Goal: Transaction & Acquisition: Purchase product/service

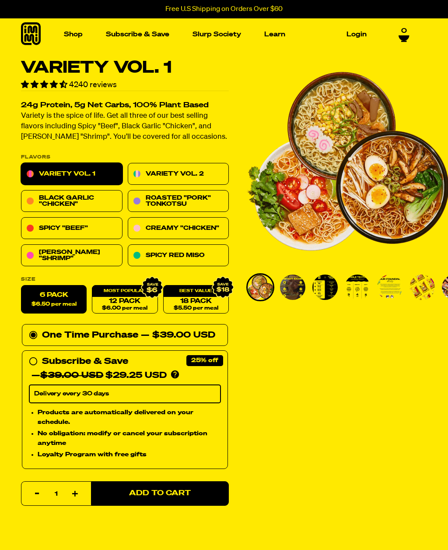
click at [204, 168] on link "Variety Vol. 2" at bounding box center [179, 174] width 102 height 22
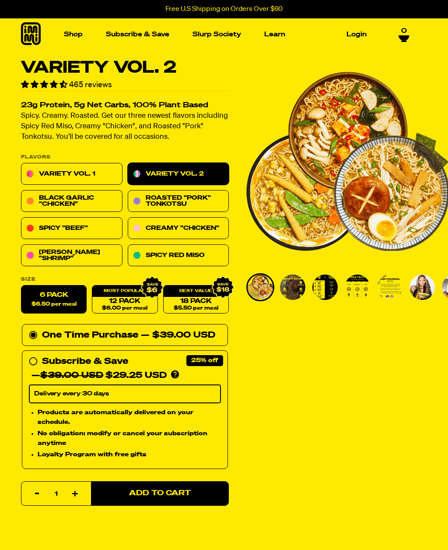
click at [99, 174] on link "Variety Vol. 1" at bounding box center [72, 174] width 102 height 22
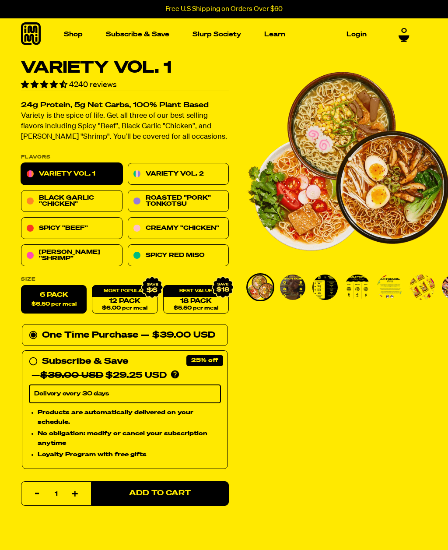
click at [240, 2] on div "Free U.S Shipping on Orders Over $60" at bounding box center [224, 9] width 448 height 18
click at [36, 31] on icon at bounding box center [31, 33] width 20 height 23
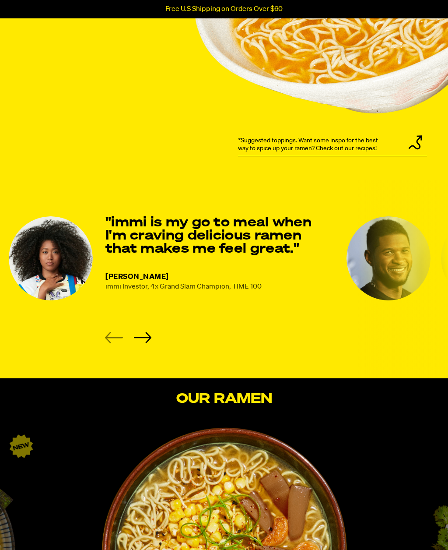
scroll to position [1027, 0]
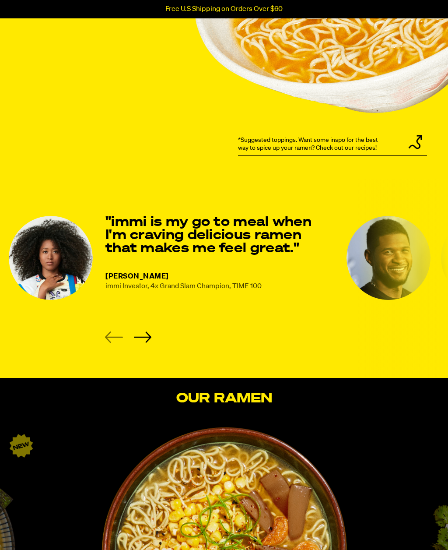
click at [154, 342] on li "NAOMI OSAKA immi Investor, 4x Grand Slam Champion, TIME 100 "immi is my go to m…" at bounding box center [172, 279] width 327 height 127
click at [151, 339] on li "NAOMI OSAKA immi Investor, 4x Grand Slam Champion, TIME 100 "immi is my go to m…" at bounding box center [172, 279] width 327 height 127
click at [151, 335] on icon "Next slide" at bounding box center [143, 336] width 18 height 11
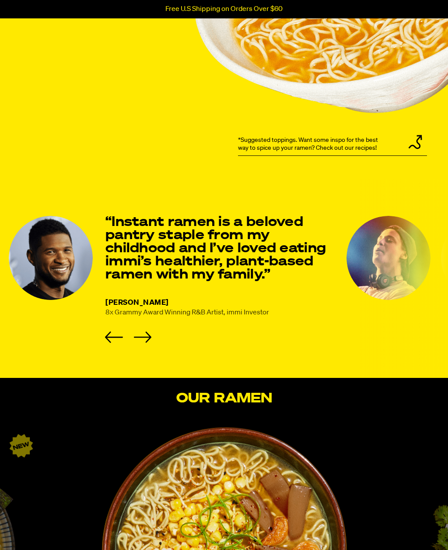
click at [149, 334] on icon "Next slide" at bounding box center [143, 336] width 18 height 11
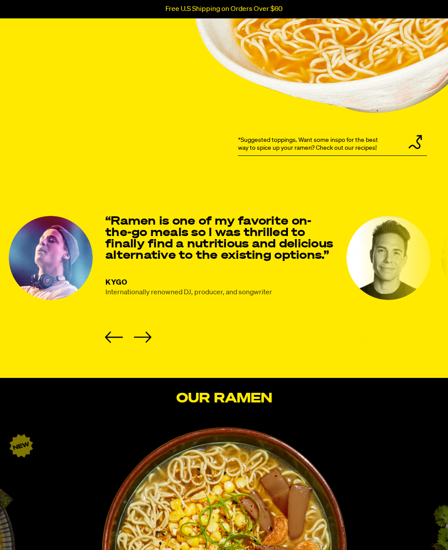
click at [146, 335] on icon "Next slide" at bounding box center [143, 336] width 18 height 11
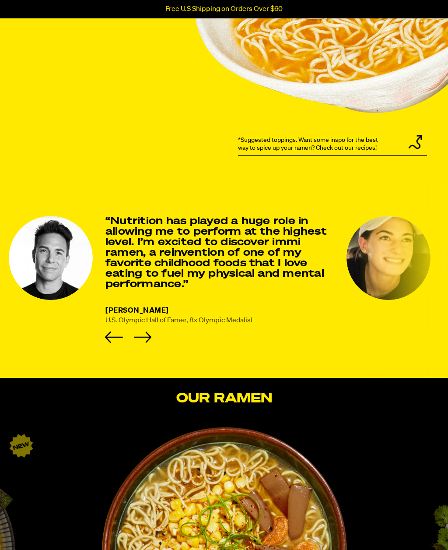
click at [141, 333] on icon "Next slide" at bounding box center [143, 336] width 18 height 11
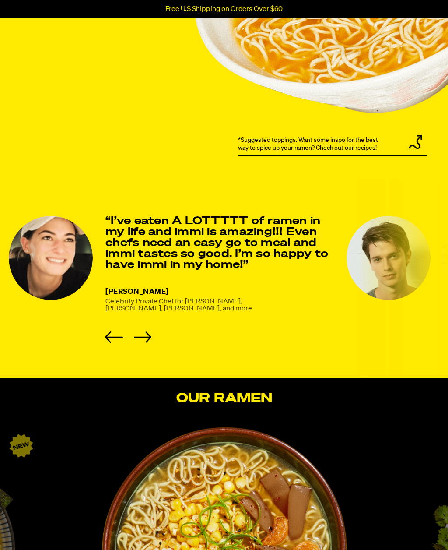
click at [150, 328] on li "Sami Udell Celebrity Private Chef for Jonas Brothers, Priyanka Chopra, Ludacris…" at bounding box center [172, 279] width 327 height 127
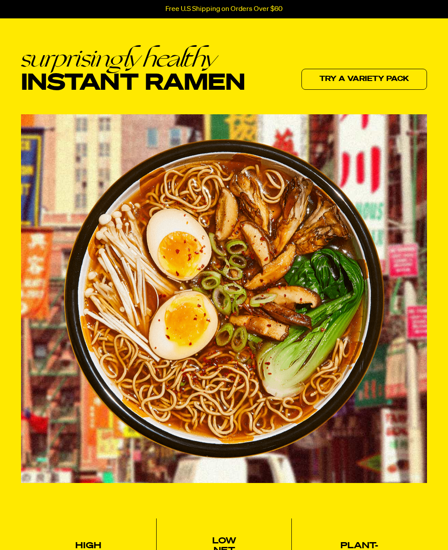
scroll to position [0, 0]
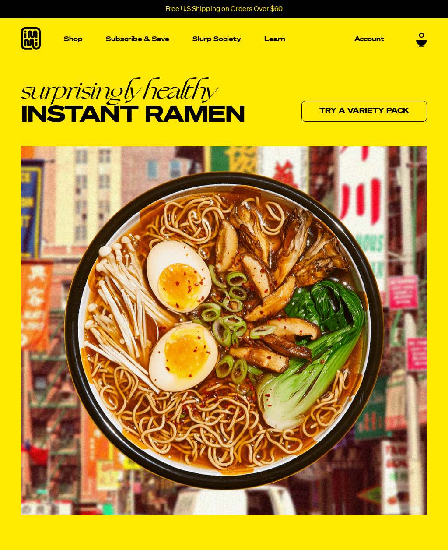
click at [227, 42] on p "Slurp Society" at bounding box center [217, 39] width 49 height 7
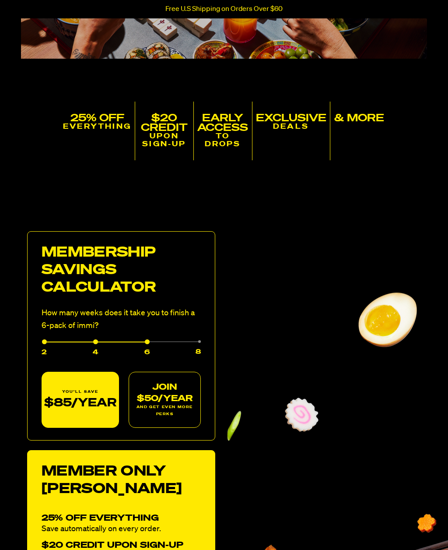
scroll to position [264, 0]
click at [98, 347] on div "4" at bounding box center [72, 349] width 51 height 16
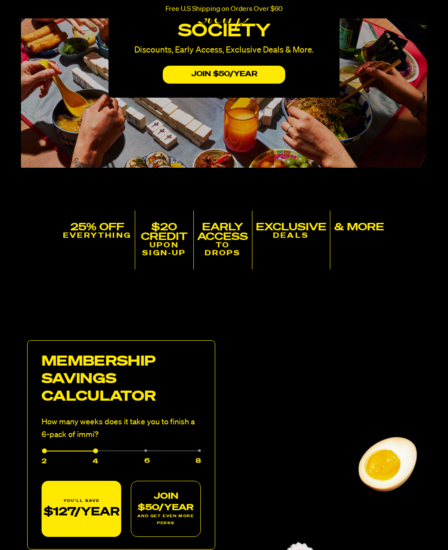
scroll to position [0, 0]
